Goal: Task Accomplishment & Management: Manage account settings

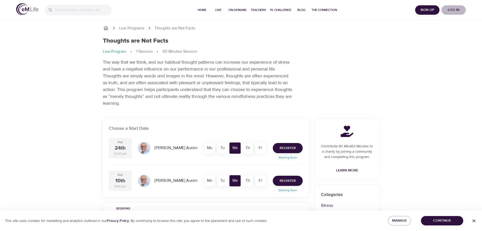
click at [456, 10] on span "Log in" at bounding box center [453, 10] width 20 height 6
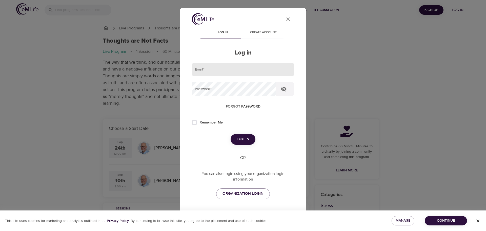
click at [235, 69] on input "email" at bounding box center [243, 70] width 102 height 14
click at [244, 69] on input "email" at bounding box center [243, 70] width 102 height 14
paste input "[EMAIL_ADDRESS][DOMAIN_NAME]"
type input "[EMAIL_ADDRESS][DOMAIN_NAME]"
click at [284, 90] on icon "button" at bounding box center [284, 89] width 6 height 5
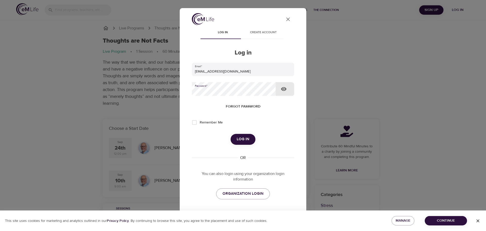
click at [243, 138] on span "Log in" at bounding box center [243, 139] width 13 height 7
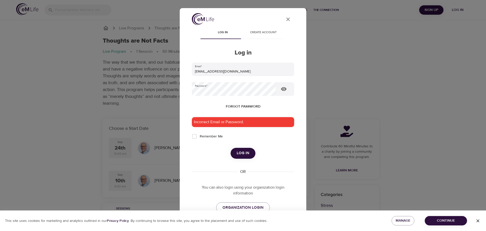
click at [249, 107] on span "Forgot password" at bounding box center [243, 106] width 35 height 6
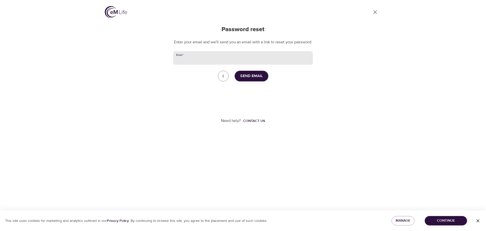
click at [257, 65] on input "Email   *" at bounding box center [243, 58] width 140 height 14
paste input "[EMAIL_ADDRESS][DOMAIN_NAME]"
type input "[EMAIL_ADDRESS][DOMAIN_NAME]"
click at [260, 79] on span "Send Email" at bounding box center [251, 76] width 23 height 7
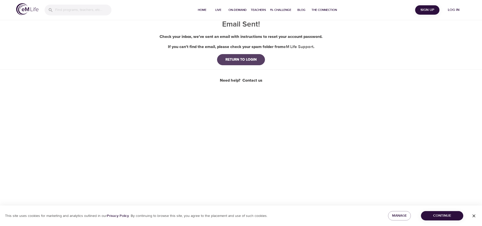
click at [241, 58] on div "RETURN TO LOGIN" at bounding box center [240, 59] width 39 height 5
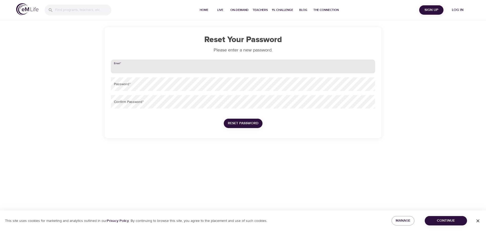
click at [241, 64] on input "email" at bounding box center [243, 66] width 264 height 14
paste input "[EMAIL_ADDRESS][DOMAIN_NAME]"
type input "[EMAIL_ADDRESS][DOMAIN_NAME]"
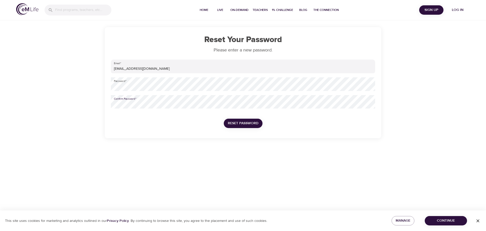
click at [246, 124] on span "Reset Password" at bounding box center [243, 123] width 31 height 6
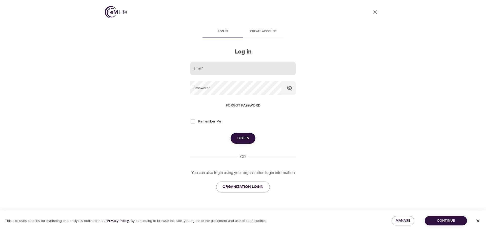
click at [275, 66] on input "email" at bounding box center [242, 68] width 105 height 14
paste input "[EMAIL_ADDRESS][DOMAIN_NAME]"
type input "[EMAIL_ADDRESS][DOMAIN_NAME]"
click at [247, 137] on span "Log in" at bounding box center [243, 138] width 13 height 7
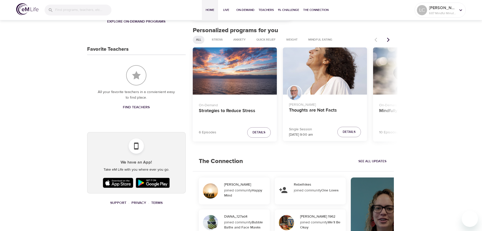
scroll to position [202, 0]
